Goal: Obtain resource: Obtain resource

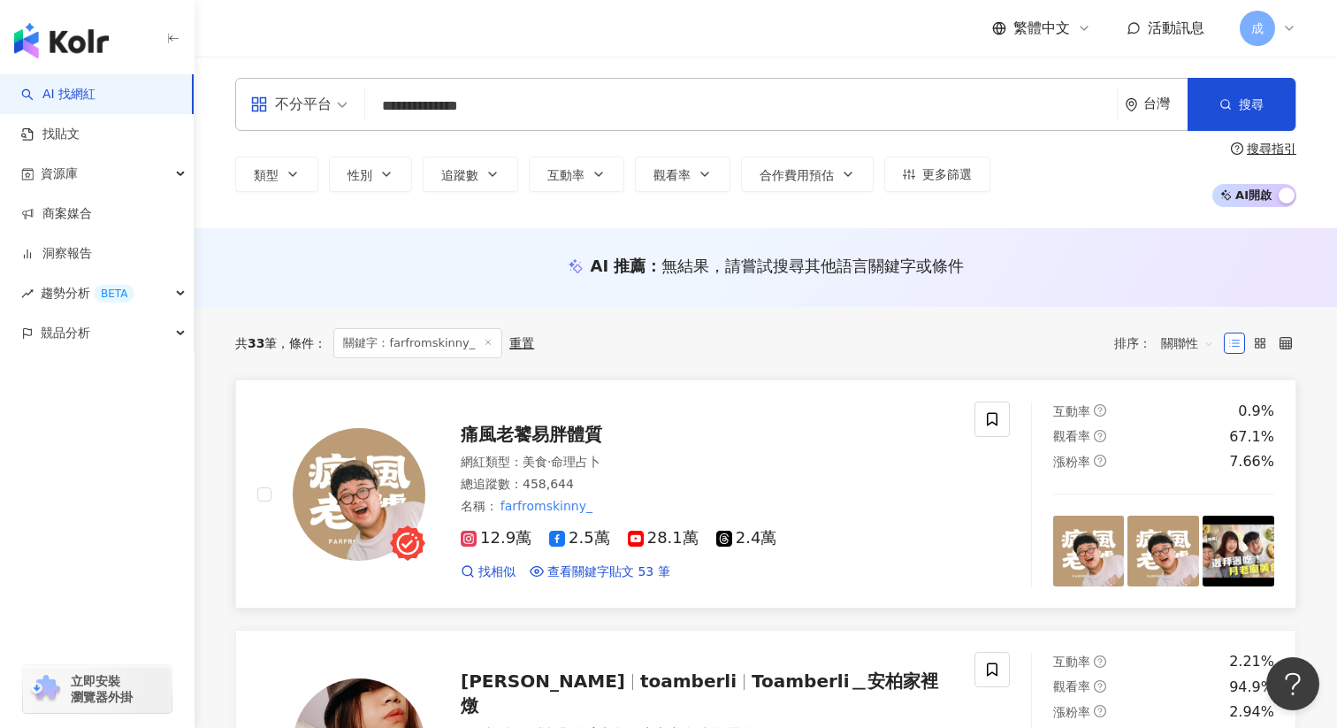
type input "**********"
click at [577, 433] on span "痛風老饕易胖體質" at bounding box center [532, 434] width 142 height 21
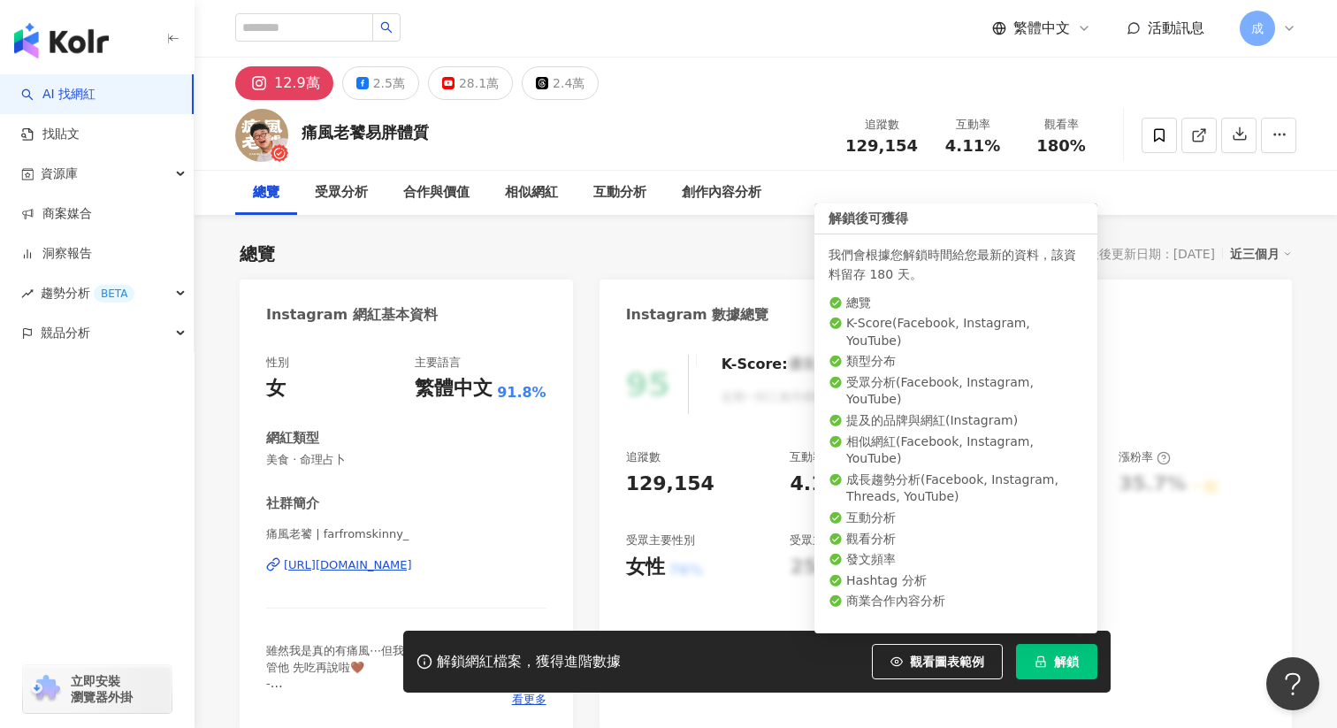
click at [1061, 669] on button "解鎖" at bounding box center [1056, 661] width 81 height 35
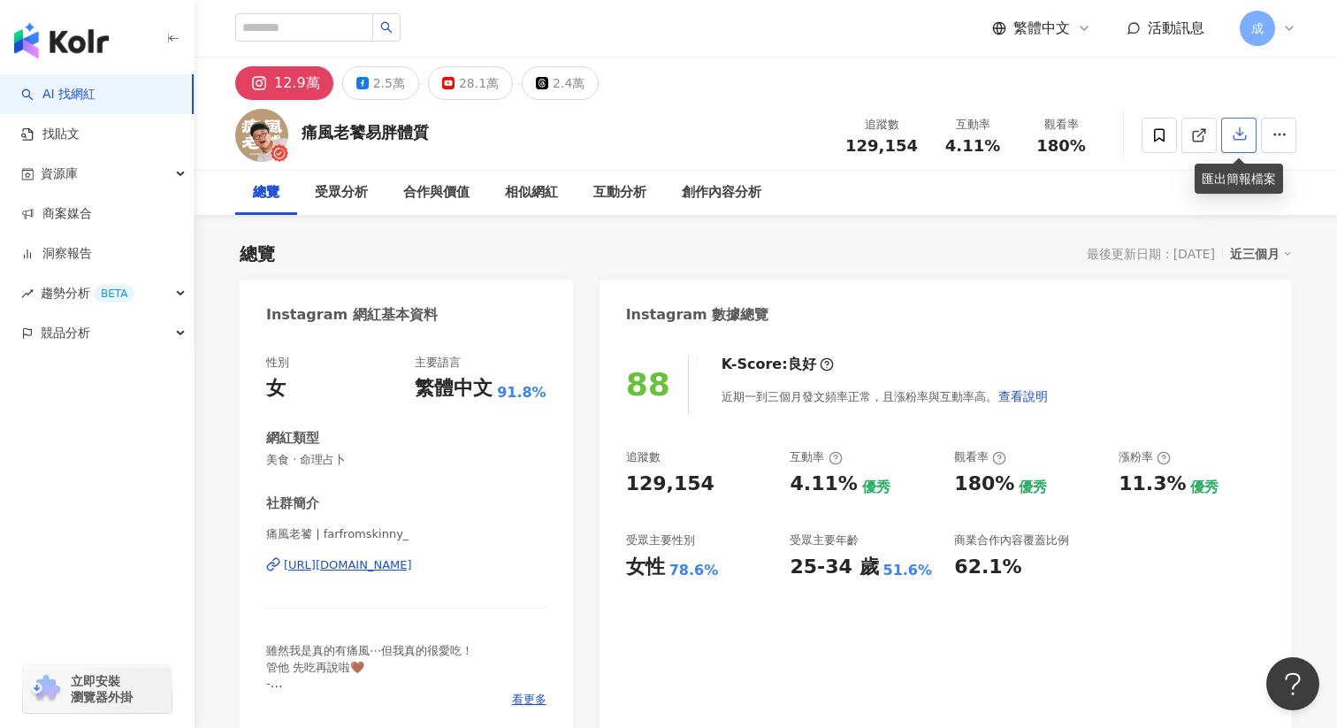
click at [1232, 135] on icon "button" at bounding box center [1240, 134] width 16 height 16
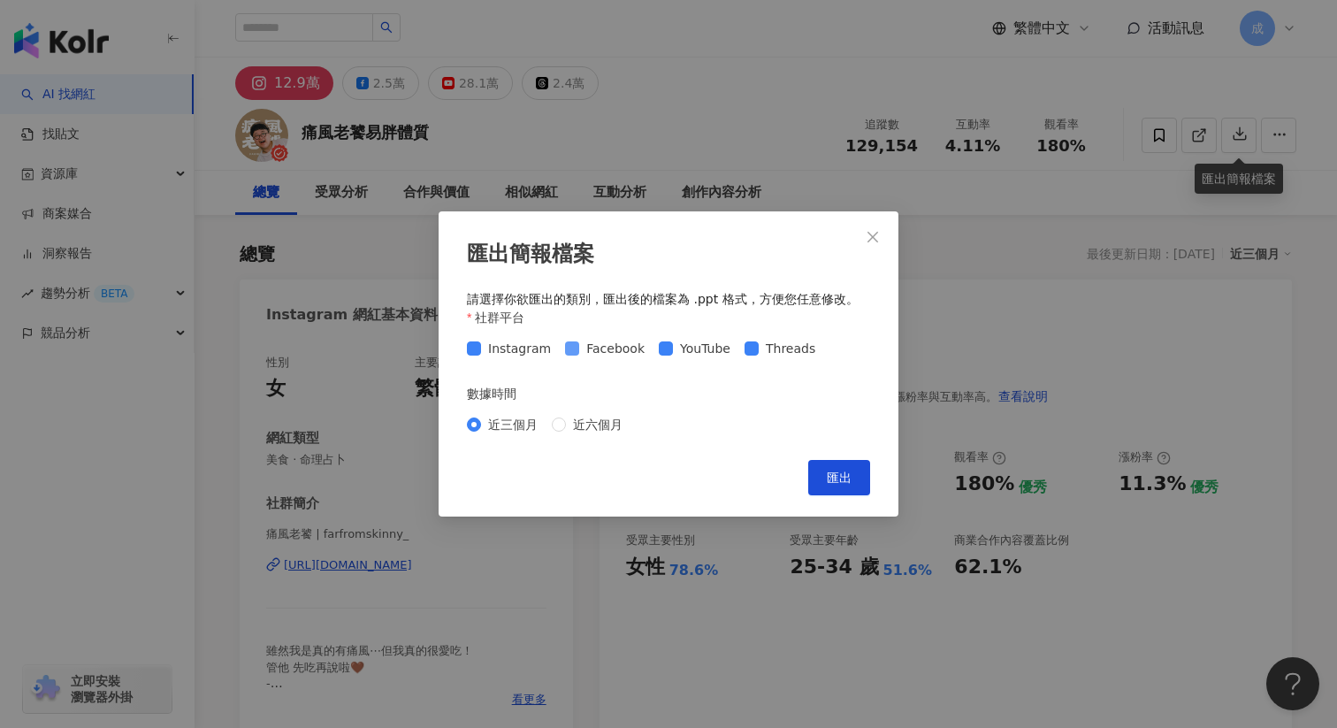
click at [590, 348] on span "Facebook" at bounding box center [615, 348] width 73 height 19
click at [684, 350] on span "YouTube" at bounding box center [705, 348] width 65 height 19
click at [759, 349] on span "Threads" at bounding box center [791, 348] width 64 height 19
click at [481, 435] on div "近三個月 近六個月" at bounding box center [668, 424] width 403 height 28
click at [487, 418] on span "近三個月" at bounding box center [513, 424] width 64 height 19
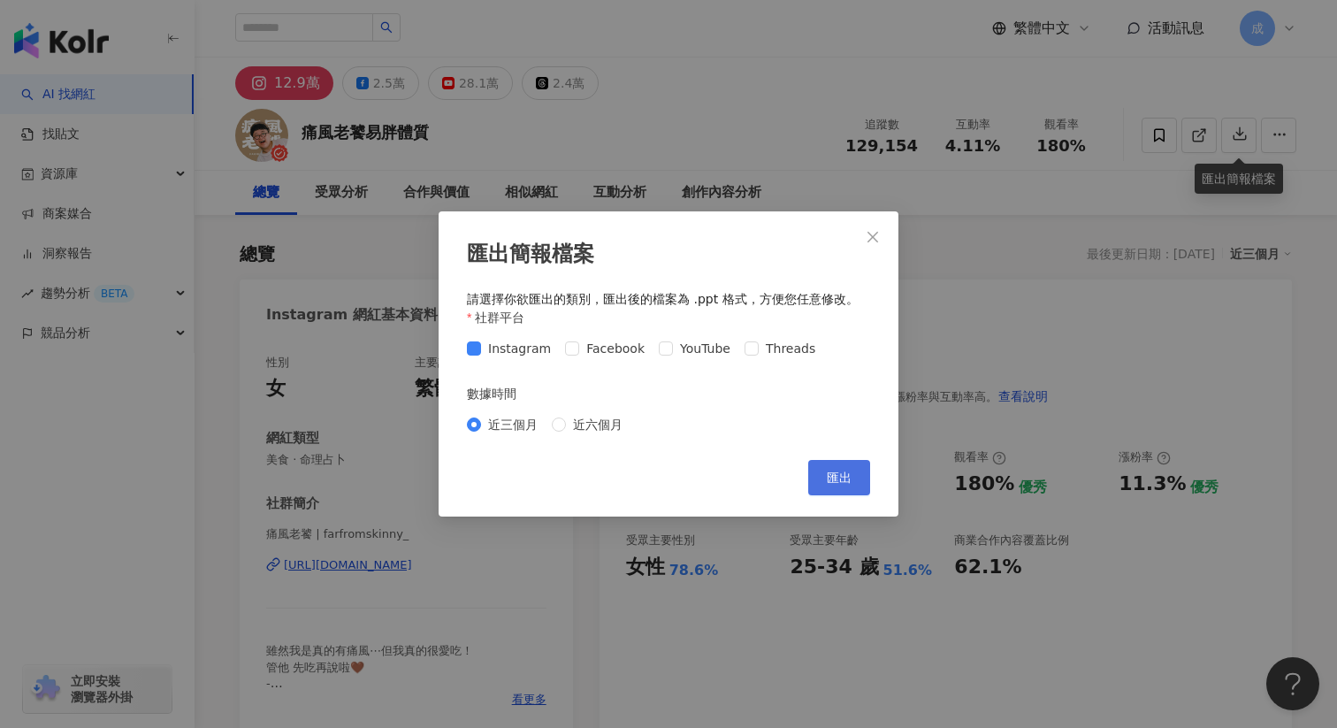
click at [823, 479] on button "匯出" at bounding box center [840, 477] width 62 height 35
